Goal: Information Seeking & Learning: Understand process/instructions

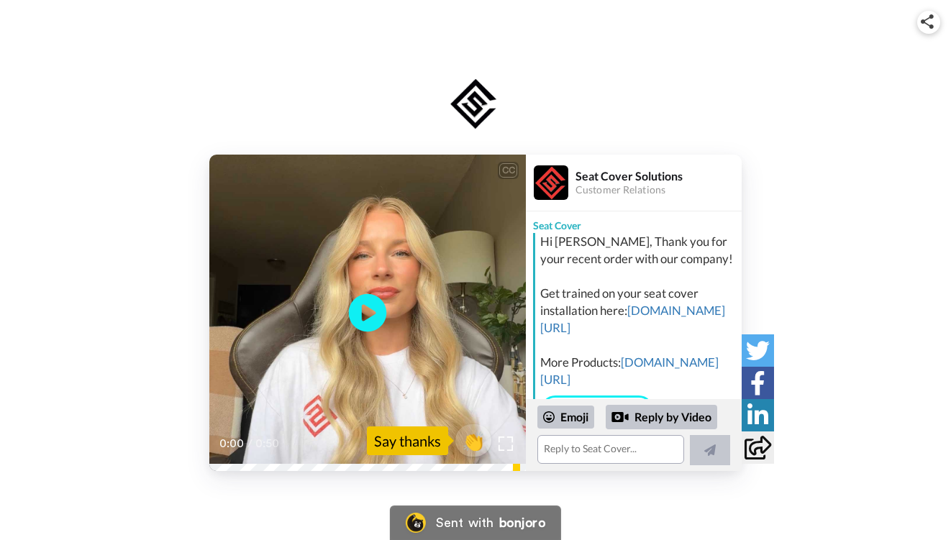
click at [368, 312] on icon "Play/Pause" at bounding box center [368, 313] width 38 height 68
click at [620, 332] on link "[DOMAIN_NAME][URL]" at bounding box center [632, 319] width 185 height 32
